Goal: Task Accomplishment & Management: Manage account settings

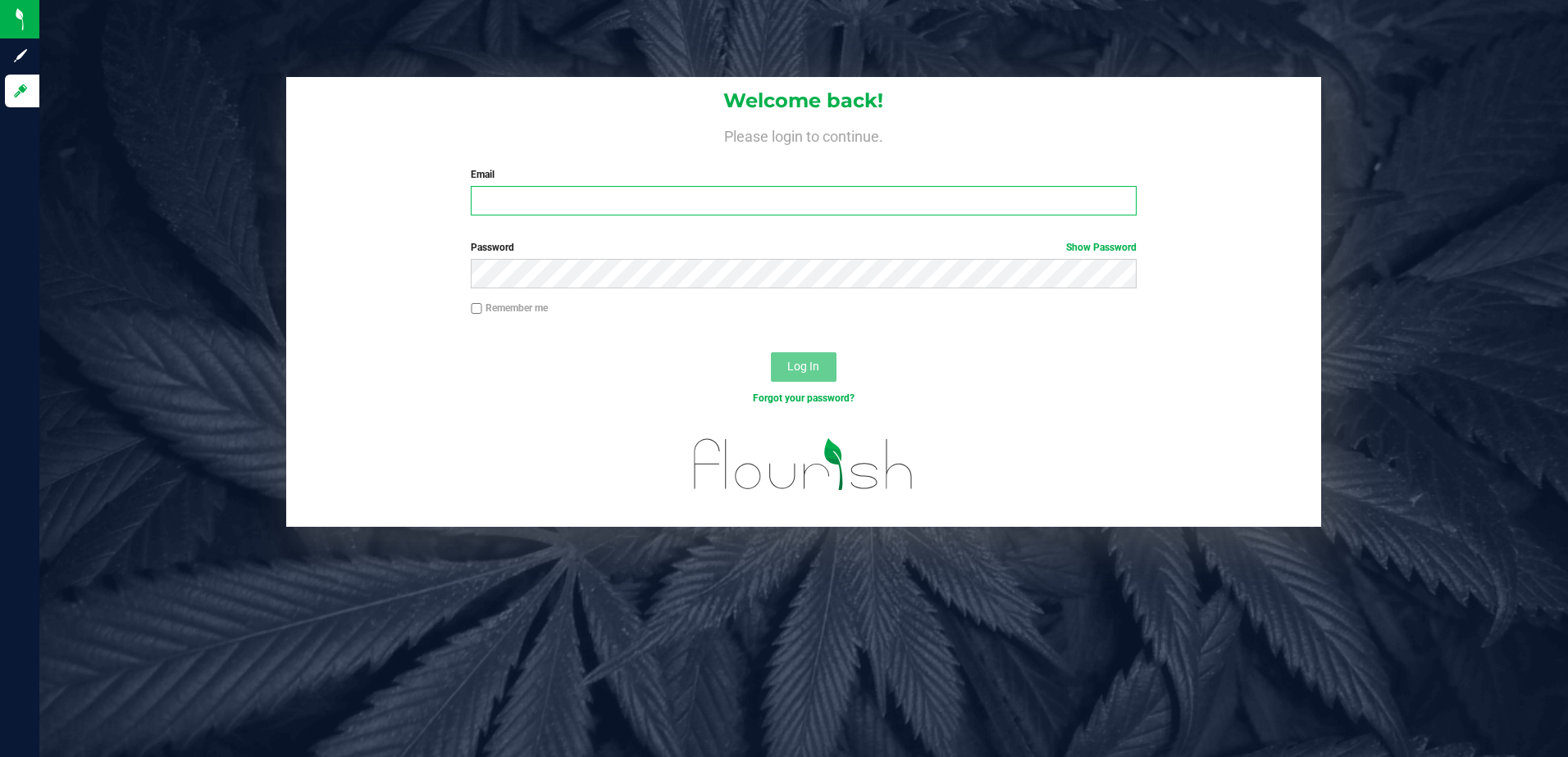
click at [530, 200] on input "Email" at bounding box center [803, 200] width 665 height 29
click at [793, 369] on span "Log In" at bounding box center [803, 366] width 32 height 13
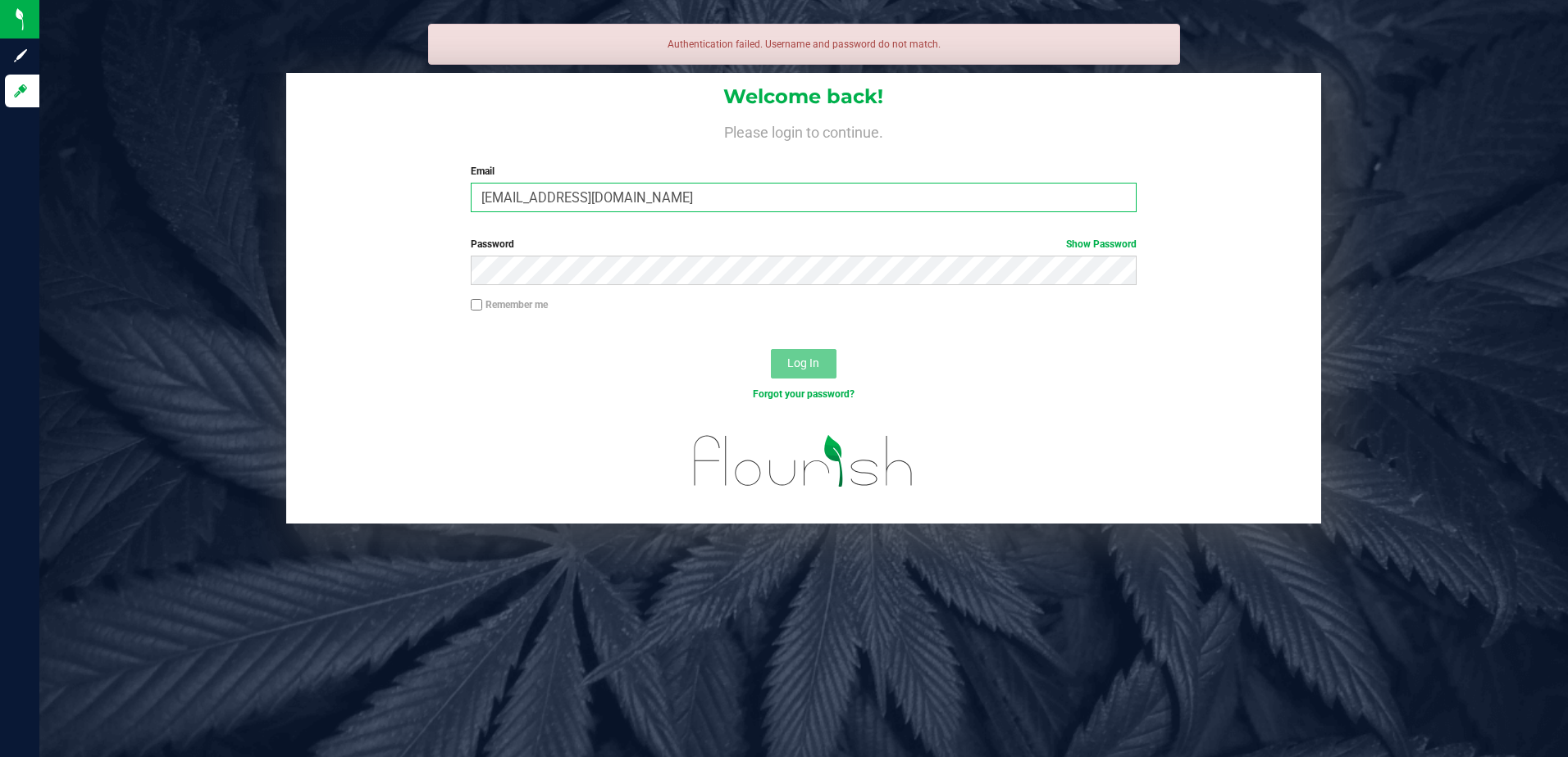
click at [481, 195] on input "cbrandt@wiktel.com" at bounding box center [803, 197] width 665 height 29
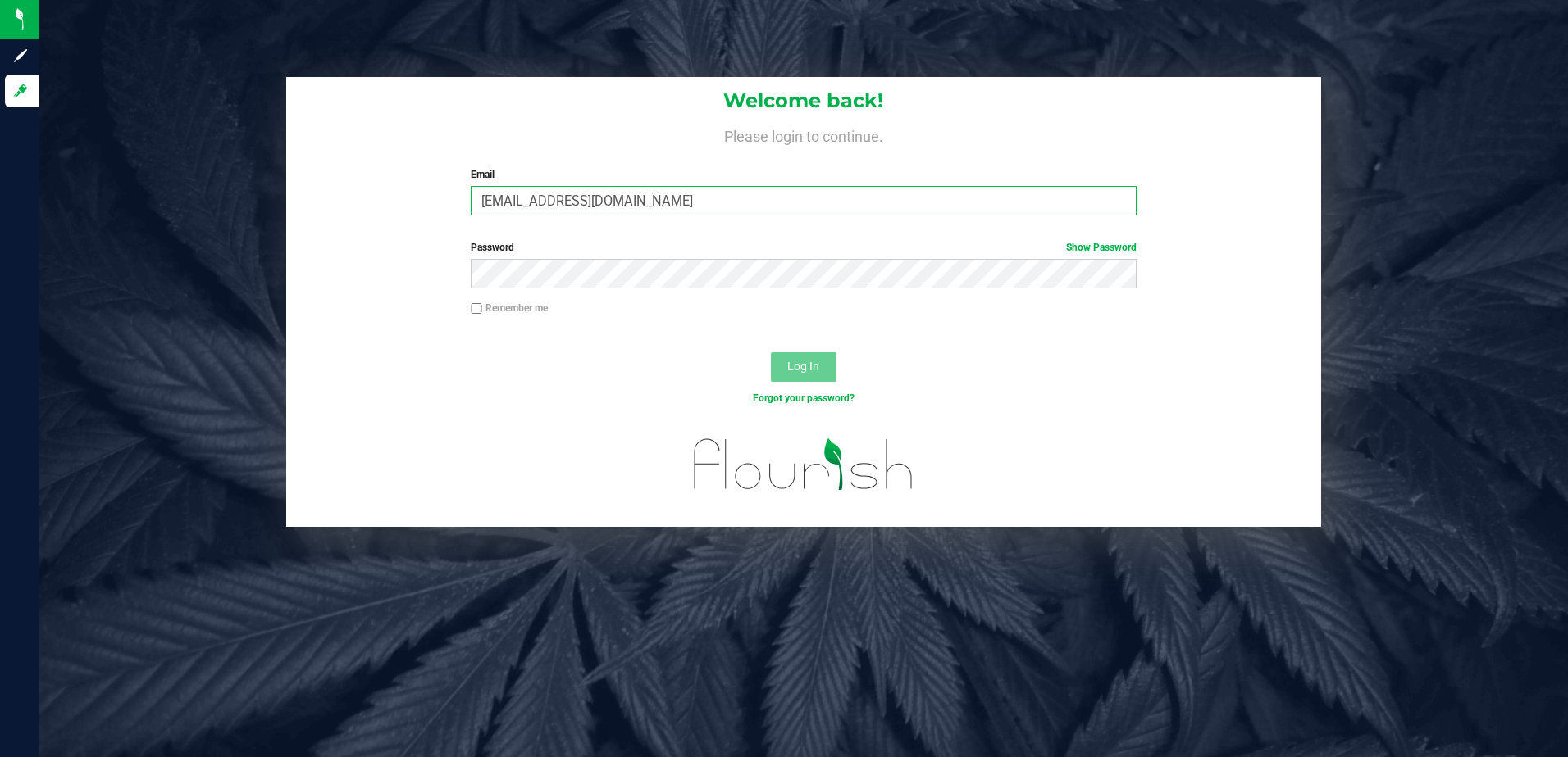
type input "[EMAIL_ADDRESS][DOMAIN_NAME]"
click at [798, 368] on span "Log In" at bounding box center [803, 366] width 32 height 13
click at [802, 370] on span "Log In" at bounding box center [803, 366] width 32 height 13
click at [476, 310] on input "Remember me" at bounding box center [476, 309] width 11 height 11
checkbox input "true"
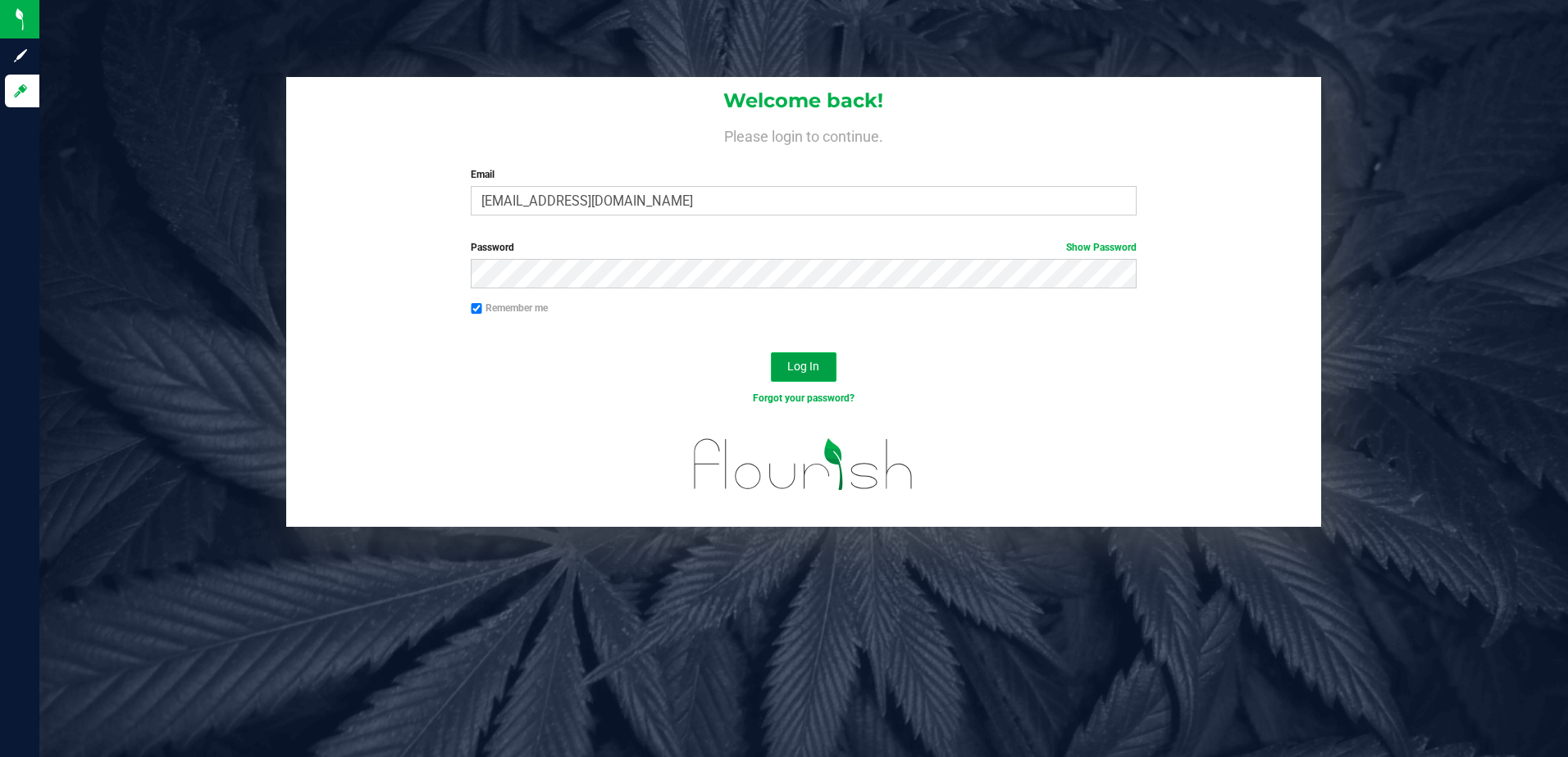
click at [795, 369] on span "Log In" at bounding box center [803, 366] width 32 height 13
click at [533, 202] on input "Email" at bounding box center [803, 200] width 665 height 29
type input "[EMAIL_ADDRESS][DOMAIN_NAME]"
click at [794, 361] on span "Log In" at bounding box center [803, 366] width 32 height 13
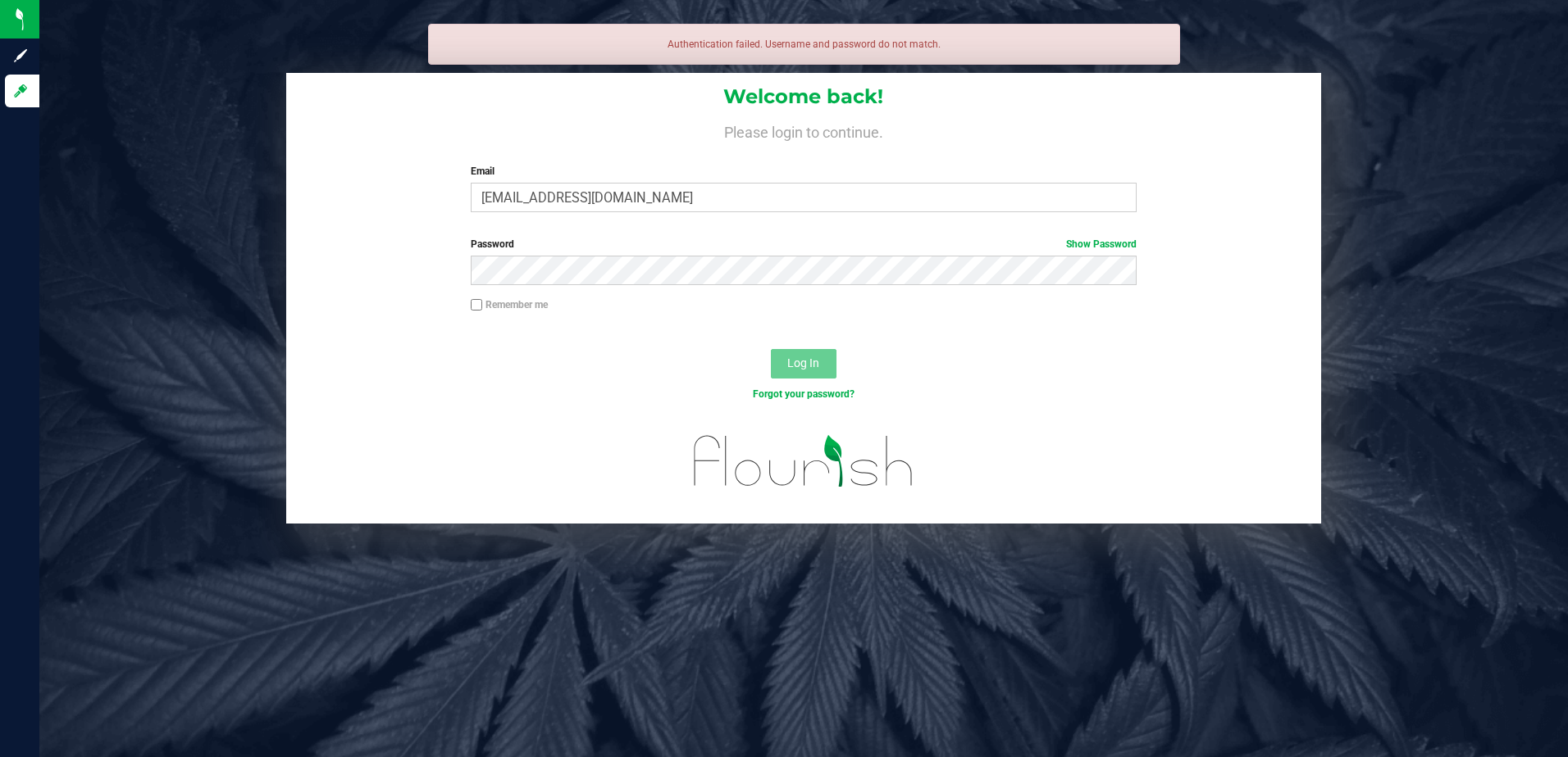
click at [757, 48] on div "Authentication failed. Username and password do not match." at bounding box center [804, 44] width 752 height 41
click at [663, 211] on input "[EMAIL_ADDRESS][DOMAIN_NAME]" at bounding box center [803, 197] width 665 height 29
click at [863, 143] on div "Welcome back! Please login to continue. Email [EMAIL_ADDRESS][DOMAIN_NAME] Requ…" at bounding box center [804, 149] width 1036 height 152
click at [1101, 249] on link "Show Password" at bounding box center [1101, 244] width 70 height 11
click at [1101, 249] on link "Hide Password" at bounding box center [1103, 244] width 65 height 11
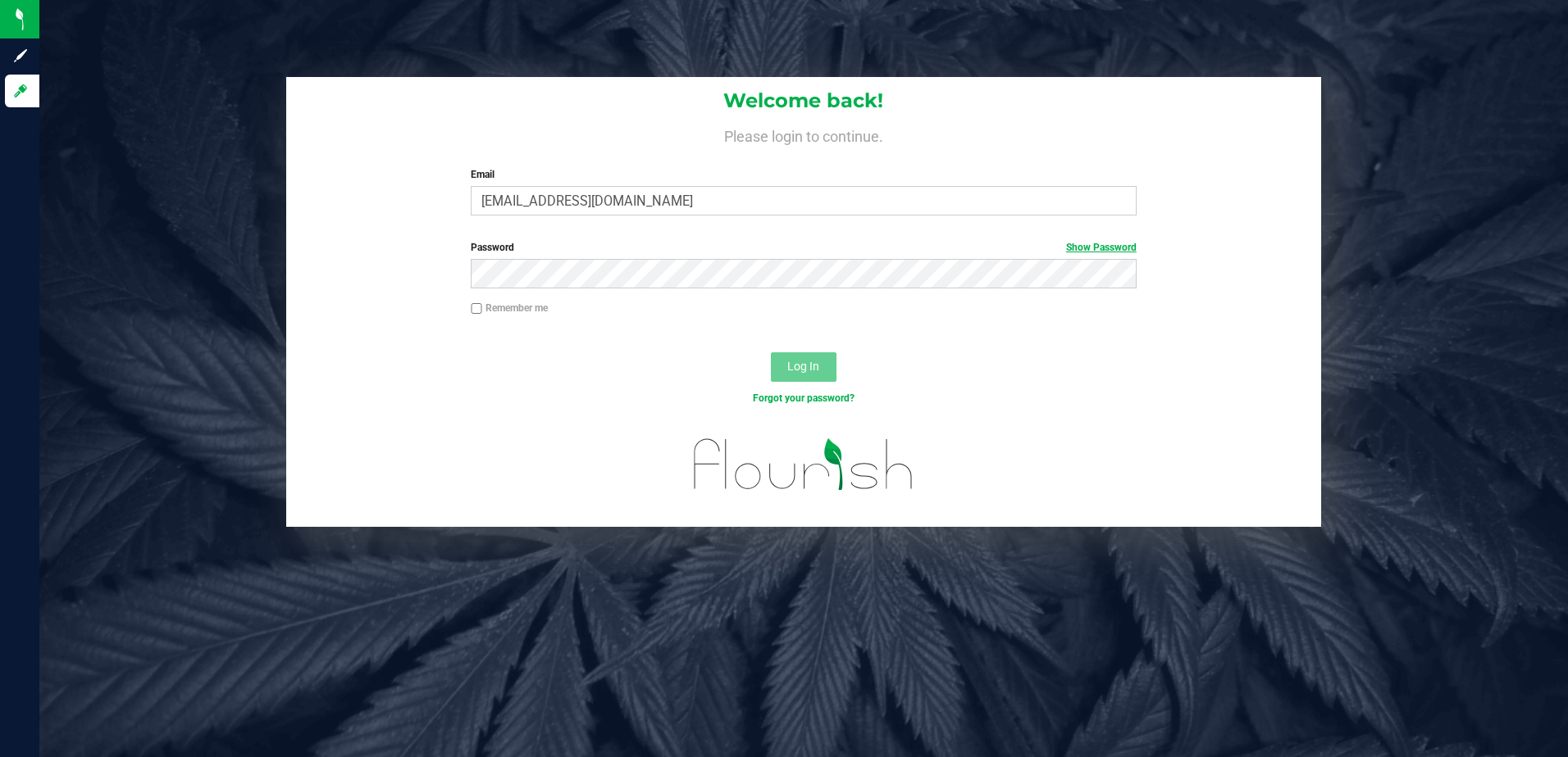
click at [1125, 249] on link "Show Password" at bounding box center [1101, 248] width 70 height 11
click at [813, 359] on button "Log In" at bounding box center [803, 366] width 65 height 29
